Goal: Task Accomplishment & Management: Manage account settings

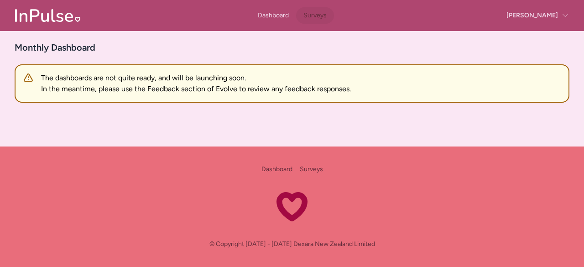
click at [304, 12] on link "Surveys" at bounding box center [315, 15] width 38 height 16
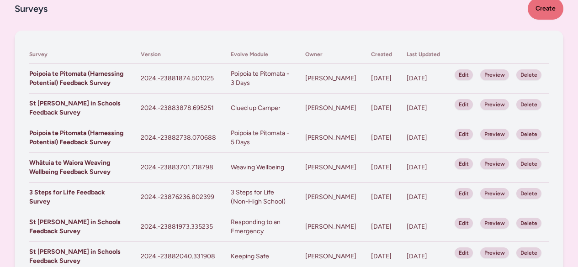
scroll to position [38, 0]
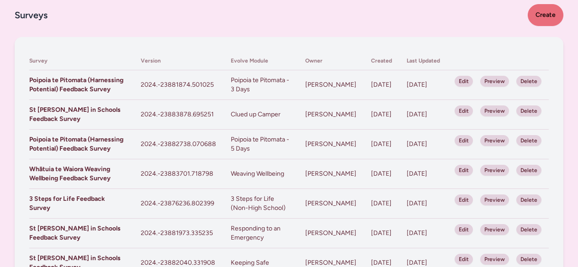
click at [470, 84] on link "Edit" at bounding box center [463, 81] width 18 height 11
select select "411784"
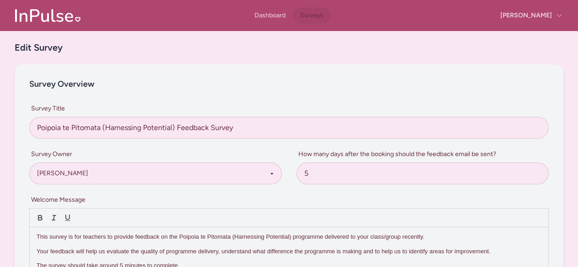
click at [309, 11] on link "Surveys" at bounding box center [312, 15] width 38 height 16
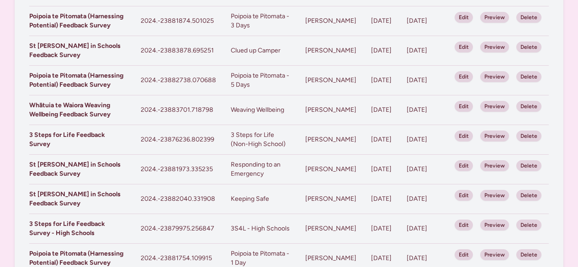
scroll to position [98, 0]
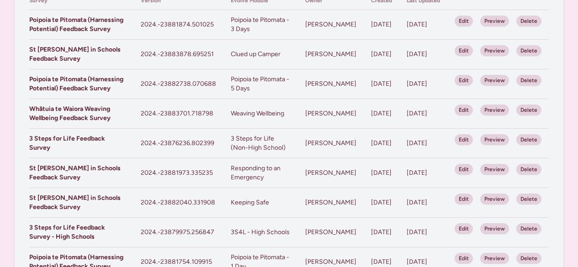
click at [470, 171] on link "Edit" at bounding box center [463, 169] width 18 height 11
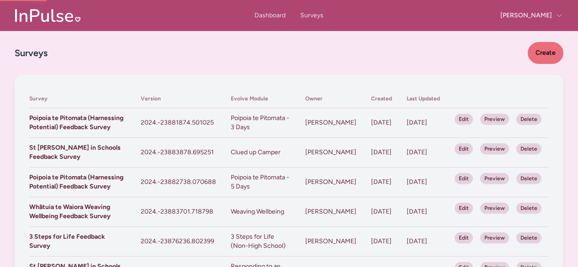
select select "411329"
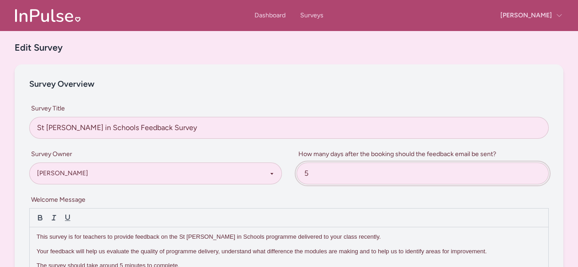
drag, startPoint x: 514, startPoint y: 165, endPoint x: 510, endPoint y: 156, distance: 10.4
click at [510, 156] on label "How many days after the booking should the feedback email be sent? 5" at bounding box center [422, 165] width 252 height 38
click at [510, 163] on input "5" at bounding box center [422, 174] width 252 height 22
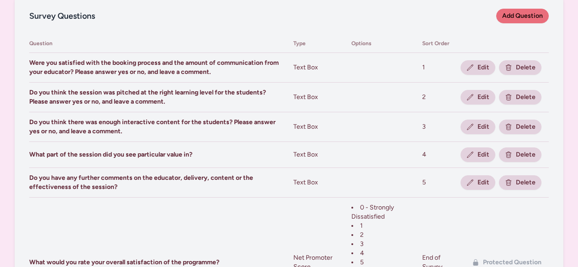
scroll to position [546, 0]
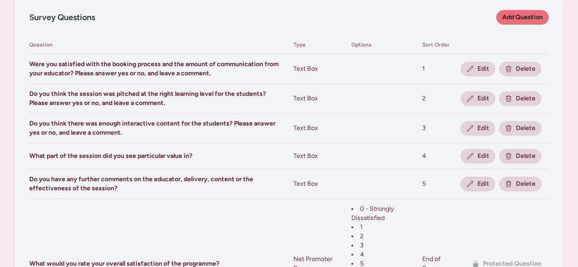
click at [476, 67] on link "Edit" at bounding box center [477, 69] width 35 height 15
select select "text"
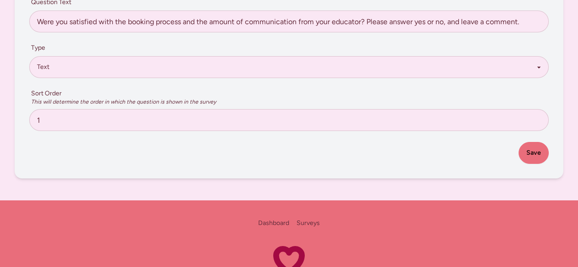
scroll to position [102, 0]
click at [130, 58] on select "Select the question type... Plain Text (not a question, use this for instructio…" at bounding box center [288, 67] width 519 height 22
click at [22, 48] on div "Question Text Were you satisfied with the booking process and the amount of com…" at bounding box center [289, 78] width 548 height 199
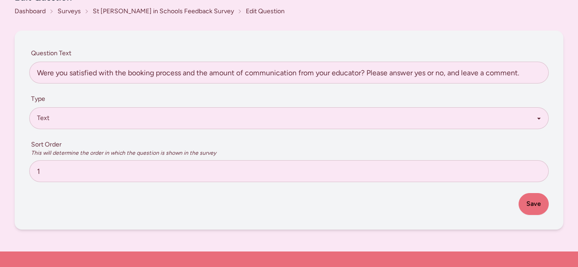
scroll to position [0, 0]
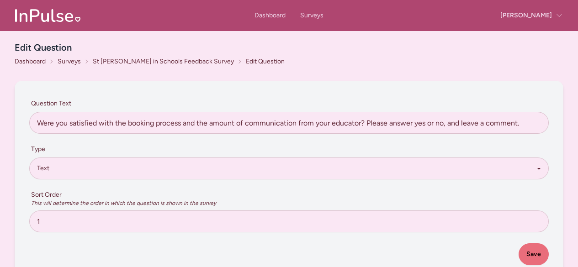
click at [65, 63] on link "Surveys" at bounding box center [69, 61] width 23 height 9
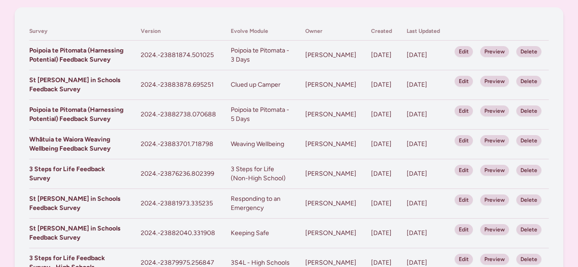
scroll to position [68, 0]
click at [464, 50] on link "Edit" at bounding box center [463, 51] width 18 height 11
click at [467, 84] on link "Edit" at bounding box center [463, 80] width 18 height 11
click at [468, 110] on link "Edit" at bounding box center [463, 110] width 18 height 11
click at [468, 137] on link "Edit" at bounding box center [463, 140] width 18 height 11
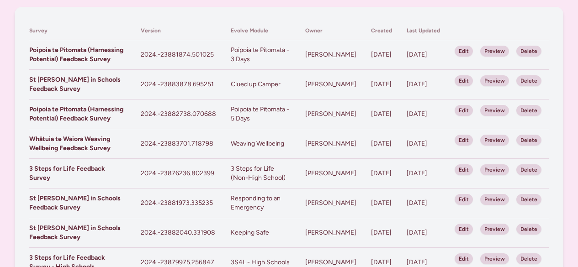
scroll to position [164, 0]
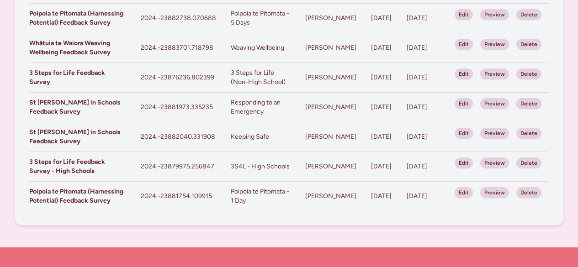
click at [468, 74] on link "Edit" at bounding box center [463, 73] width 18 height 11
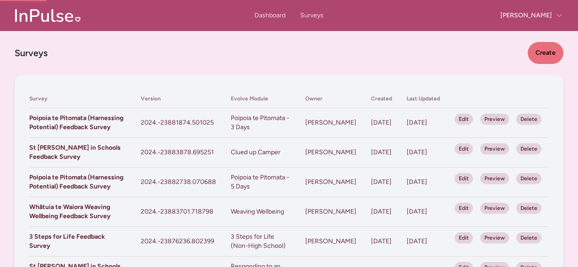
select select "365116"
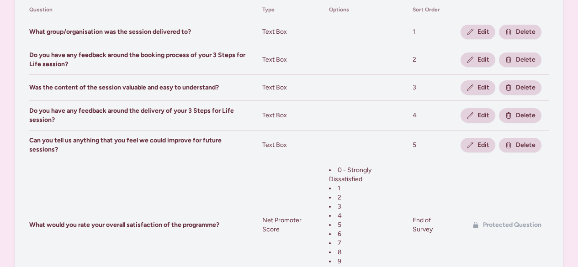
scroll to position [582, 0]
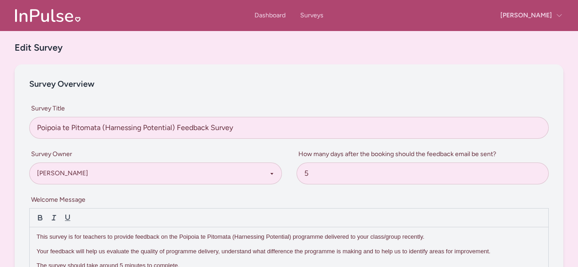
select select "411784"
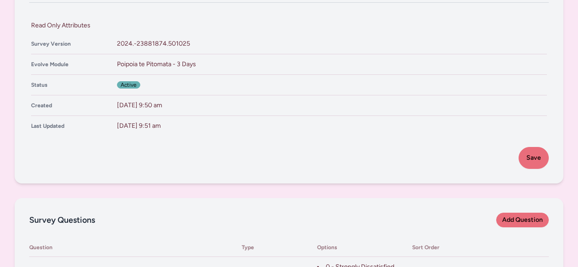
scroll to position [333, 0]
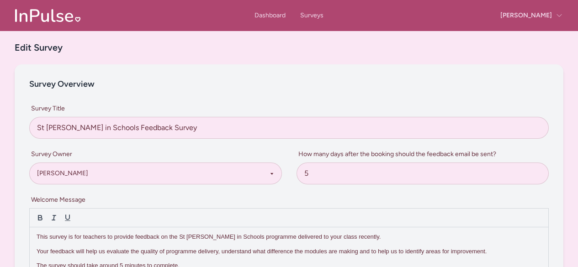
select select "411329"
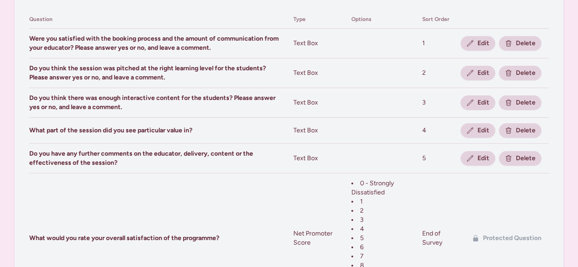
scroll to position [572, 0]
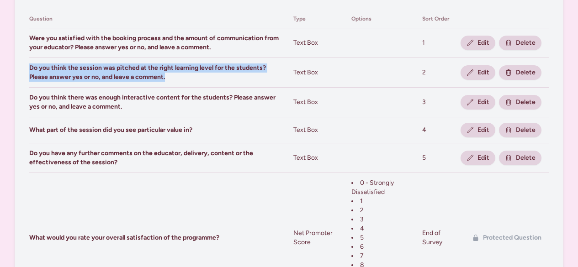
drag, startPoint x: 184, startPoint y: 74, endPoint x: 29, endPoint y: 66, distance: 155.9
click at [29, 66] on div "Survey Questions Add Question Question Type Options Sort Order Were you satisfi…" at bounding box center [289, 143] width 548 height 348
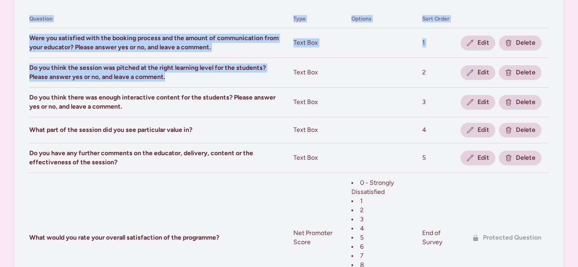
click at [44, 72] on span "Do you think the session was pitched at the right learning level for the studen…" at bounding box center [147, 72] width 237 height 17
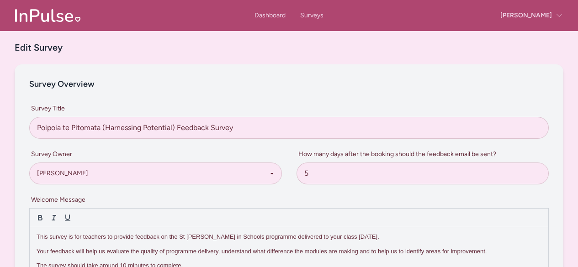
select select "411784"
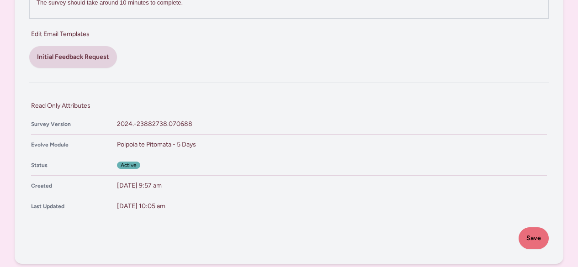
scroll to position [523, 0]
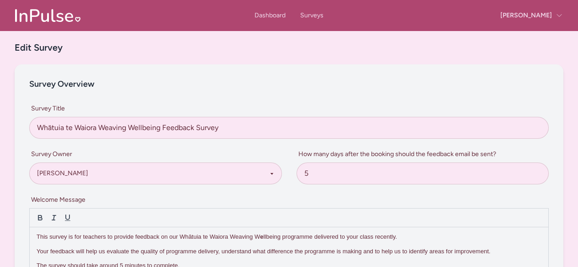
select select "411329"
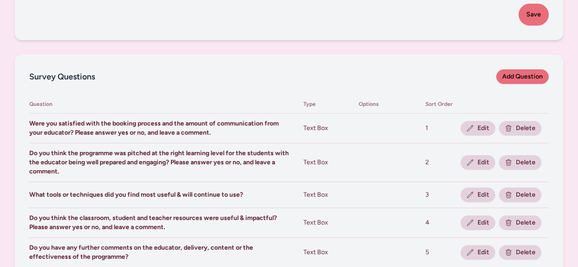
scroll to position [557, 0]
